Goal: Task Accomplishment & Management: Manage account settings

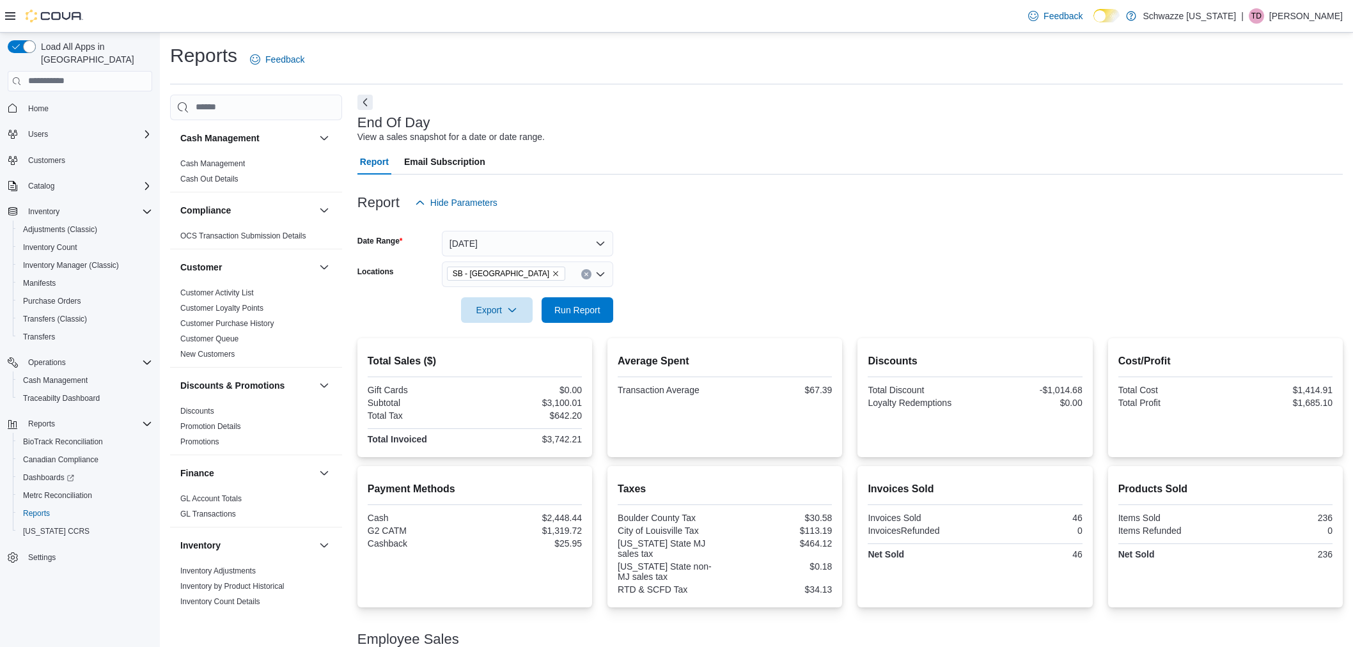
scroll to position [119, 0]
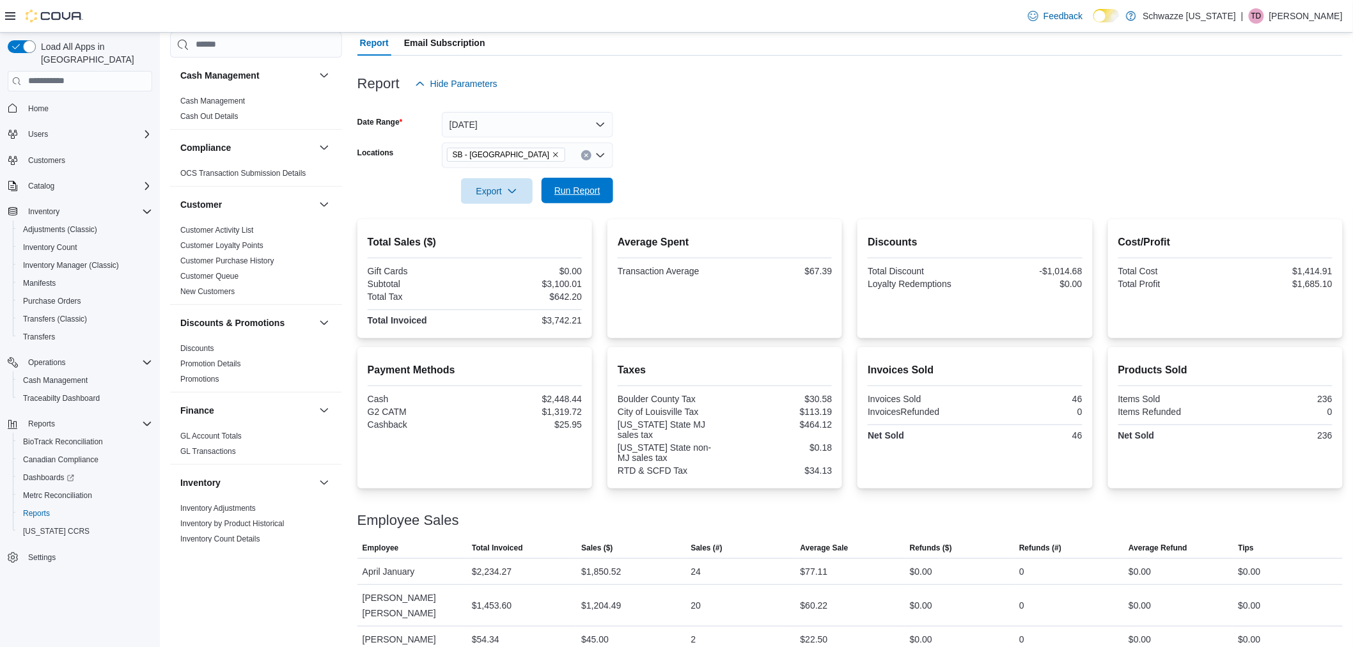
click at [602, 199] on span "Run Report" at bounding box center [577, 191] width 56 height 26
drag, startPoint x: 559, startPoint y: 425, endPoint x: 588, endPoint y: 427, distance: 29.5
click at [588, 427] on div "Payment Methods Cash $3,176.27 G2 CATM $1,991.50 Text To Pay $24.14 Cashback $4…" at bounding box center [474, 417] width 235 height 141
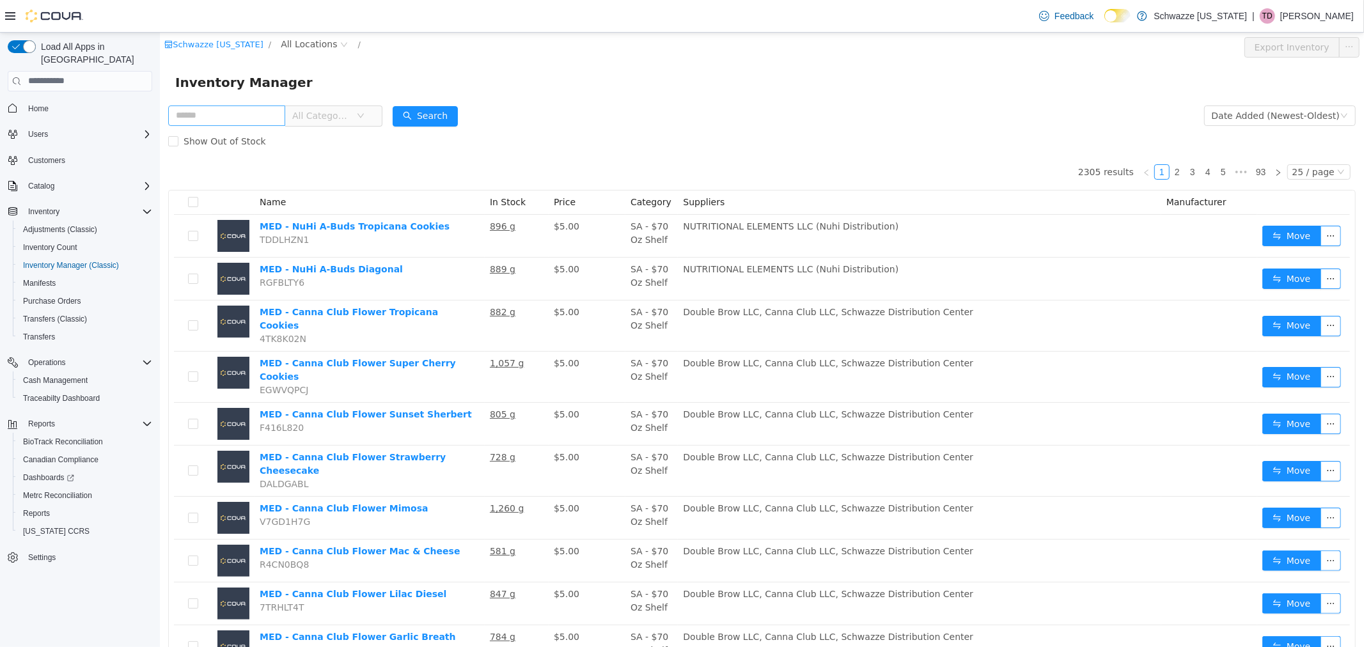
click at [203, 122] on input "text" at bounding box center [226, 115] width 117 height 20
click at [284, 41] on span "All Locations" at bounding box center [308, 43] width 56 height 14
type input "***"
click at [324, 133] on span "SB - [GEOGRAPHIC_DATA]" at bounding box center [360, 135] width 115 height 10
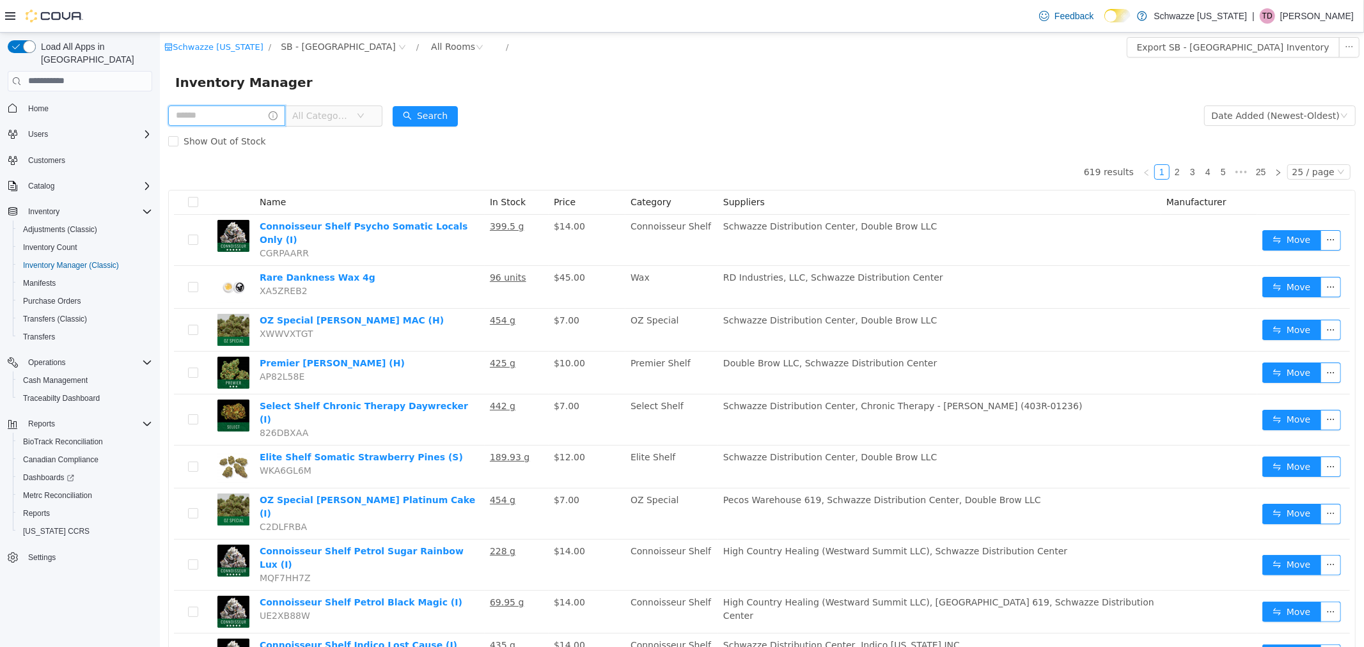
click at [258, 113] on input "text" at bounding box center [226, 115] width 117 height 20
type input "**********"
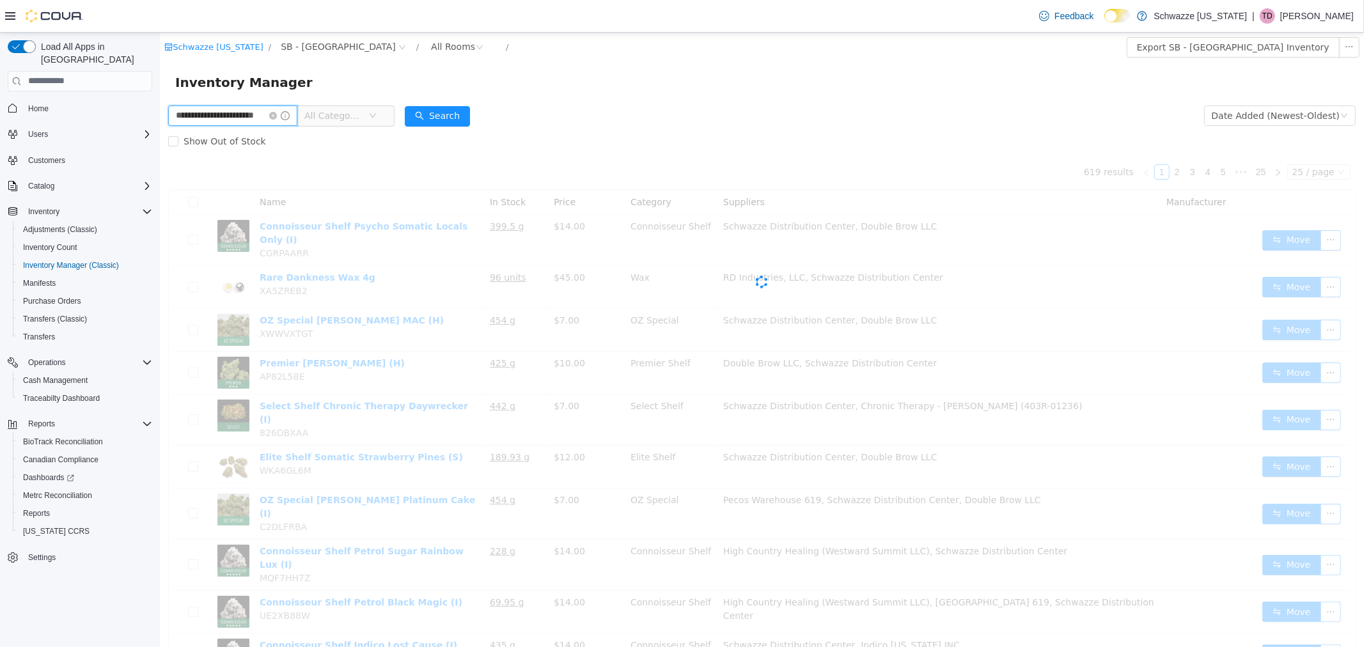
scroll to position [0, 15]
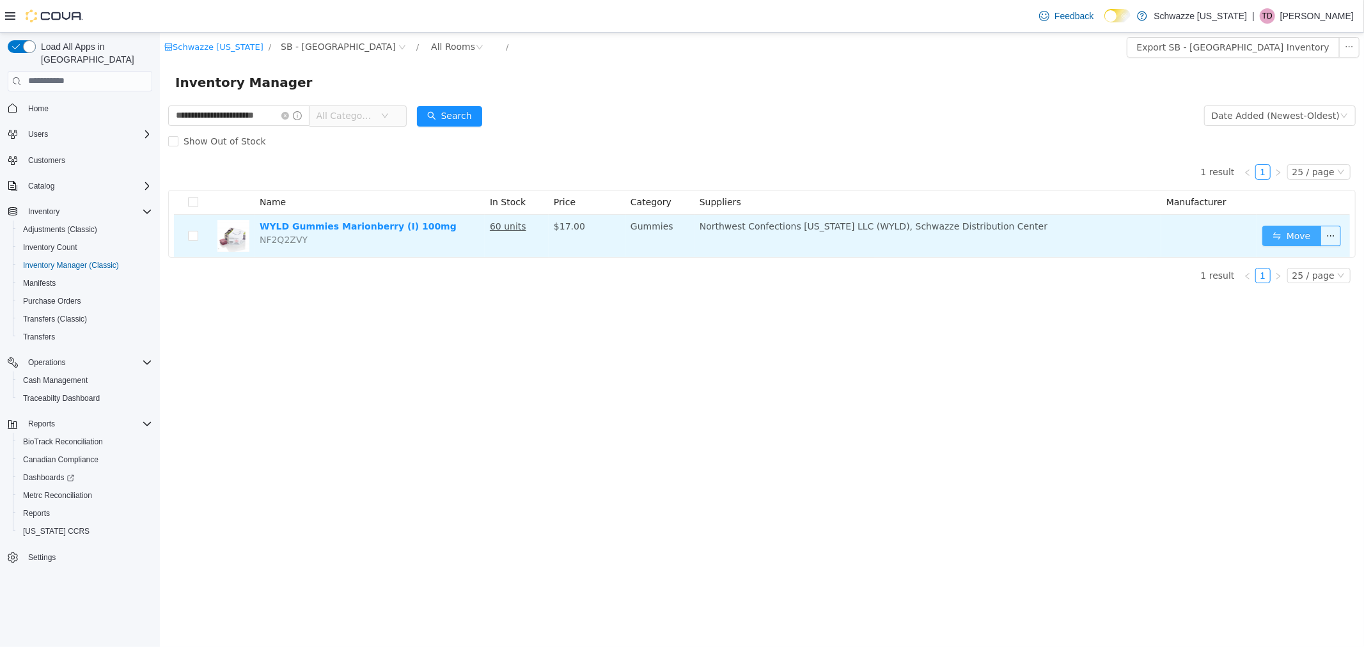
click at [1275, 244] on button "Move" at bounding box center [1291, 235] width 59 height 20
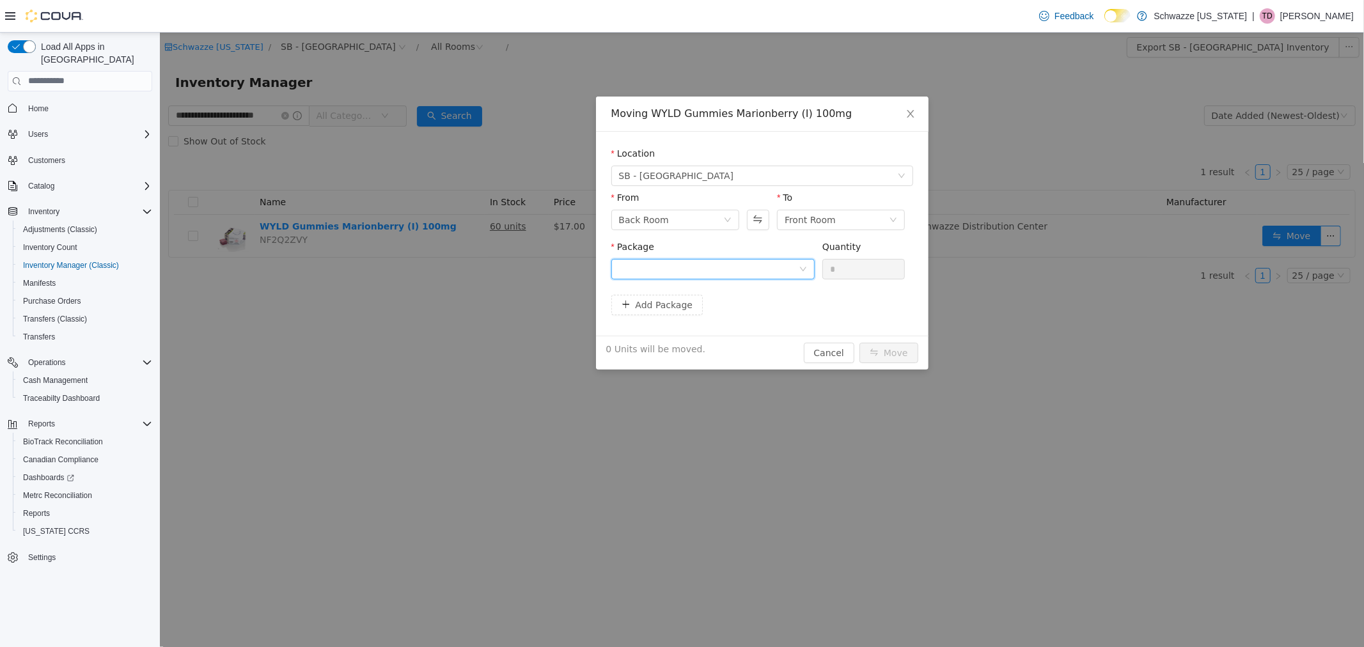
click at [648, 266] on div at bounding box center [708, 268] width 180 height 19
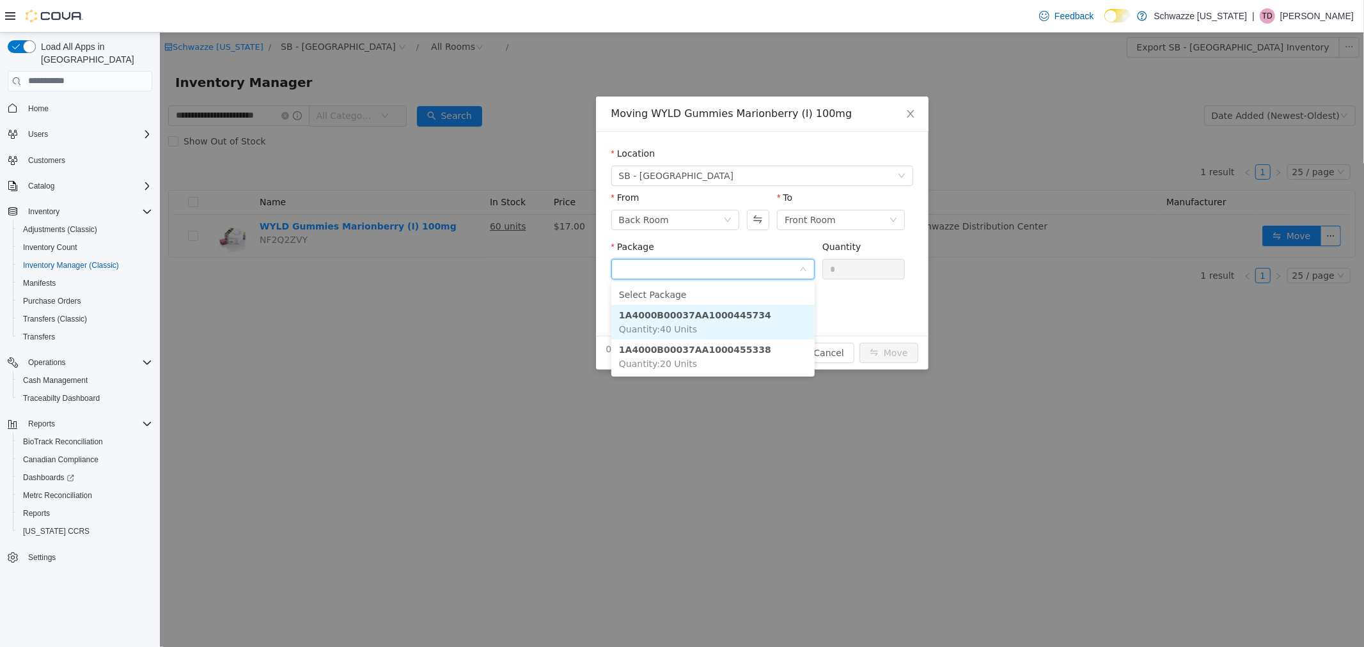
click at [691, 326] on li "1A4000B00037AA1000445734 Quantity : 40 Units" at bounding box center [712, 321] width 203 height 35
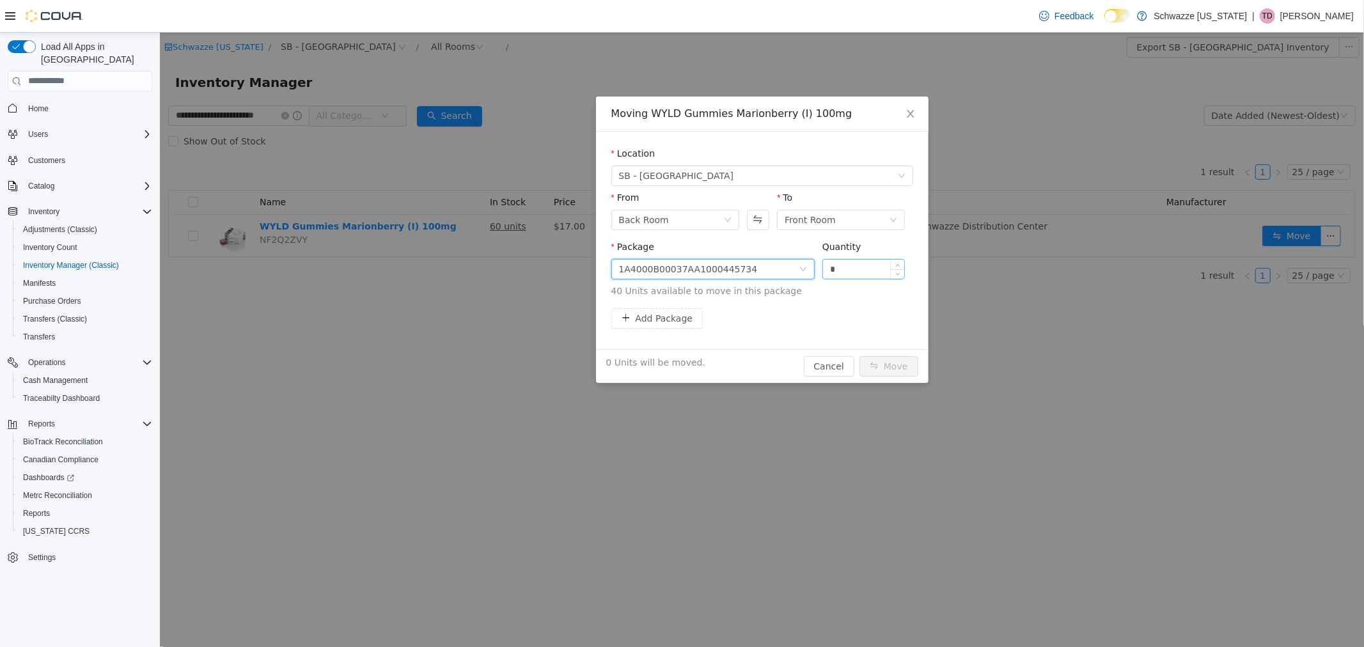
click at [851, 275] on input "*" at bounding box center [863, 268] width 82 height 19
type input "**"
click at [901, 366] on button "Move" at bounding box center [888, 366] width 59 height 20
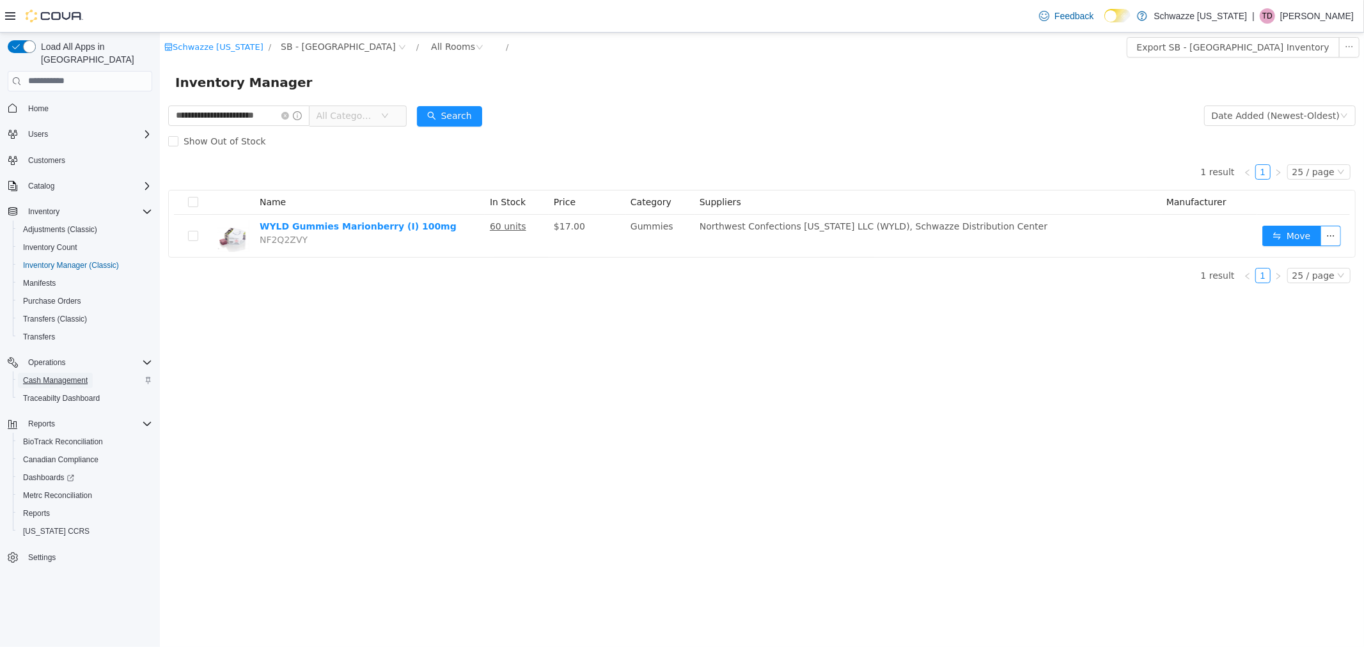
click at [71, 375] on span "Cash Management" at bounding box center [55, 380] width 65 height 10
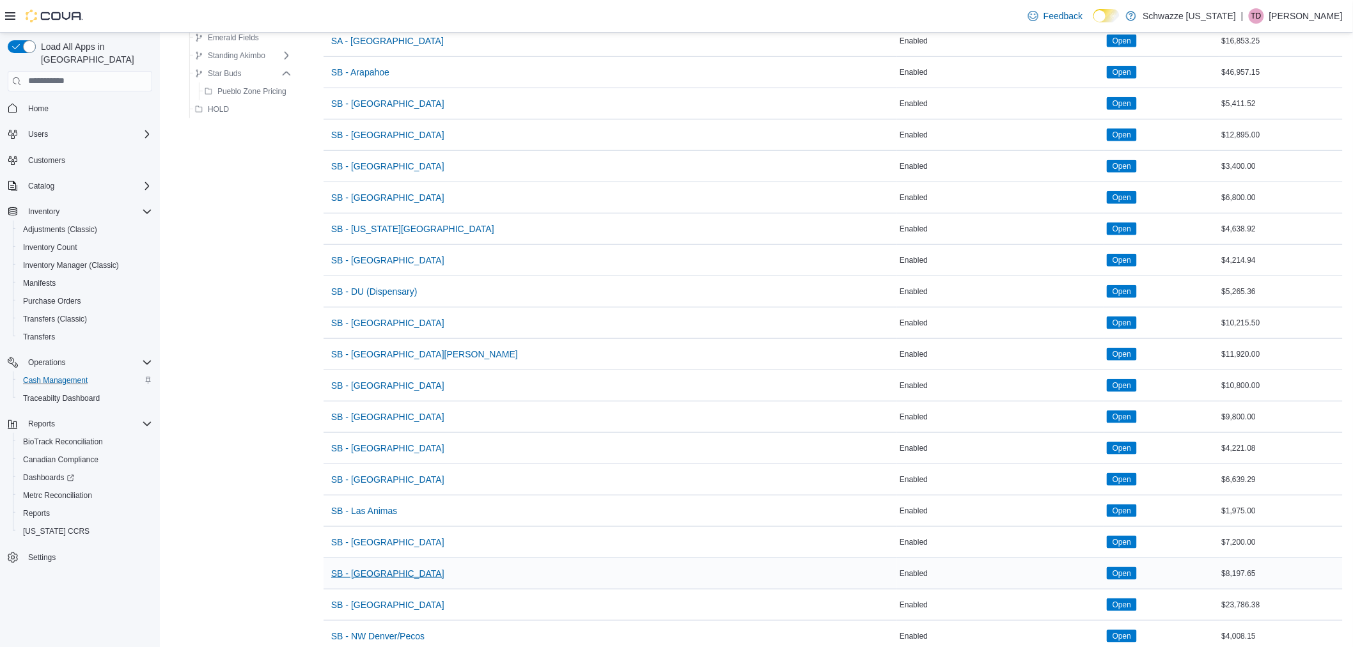
scroll to position [426, 0]
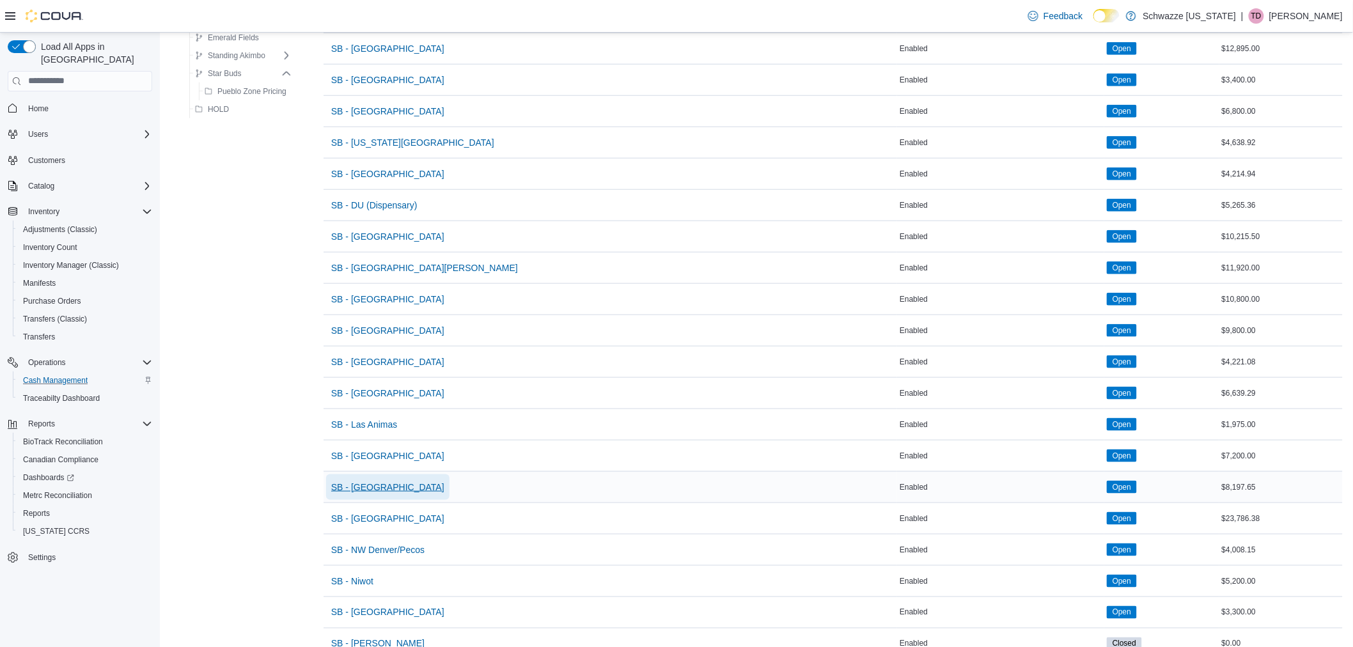
click at [378, 493] on span "SB - [GEOGRAPHIC_DATA]" at bounding box center [387, 487] width 113 height 13
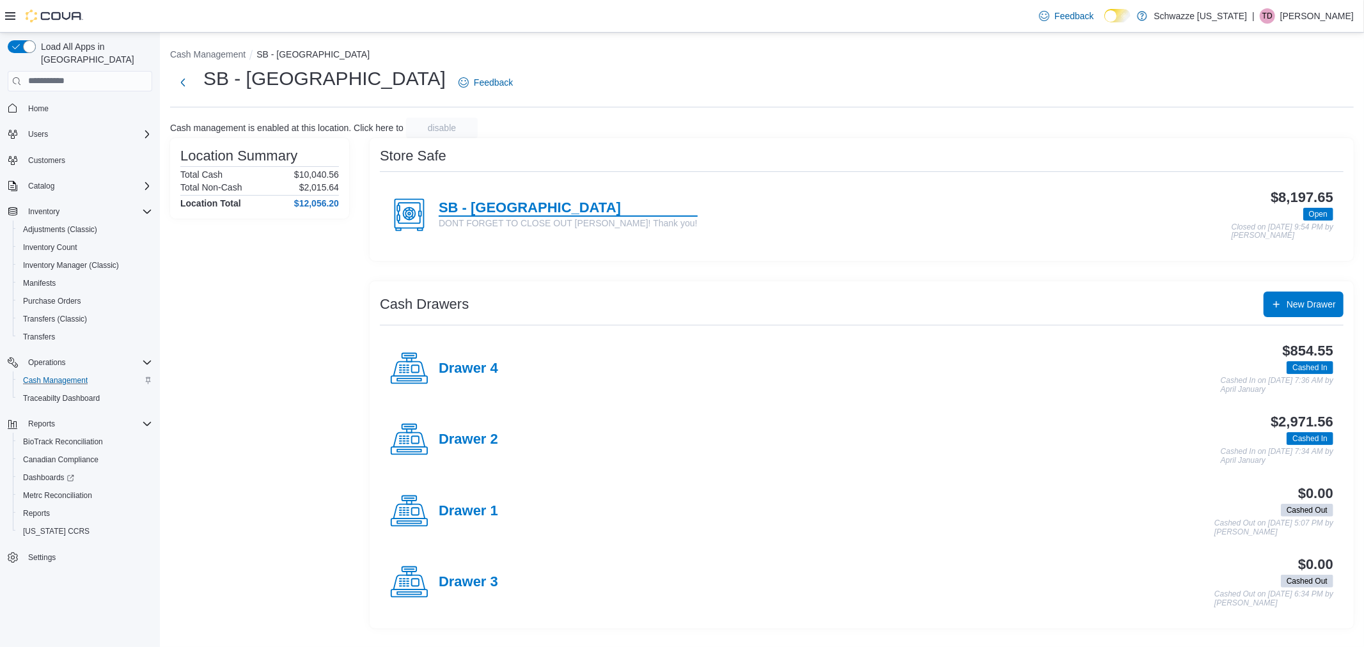
click at [496, 207] on h4 "SB - [GEOGRAPHIC_DATA]" at bounding box center [568, 208] width 259 height 17
